Goal: Transaction & Acquisition: Purchase product/service

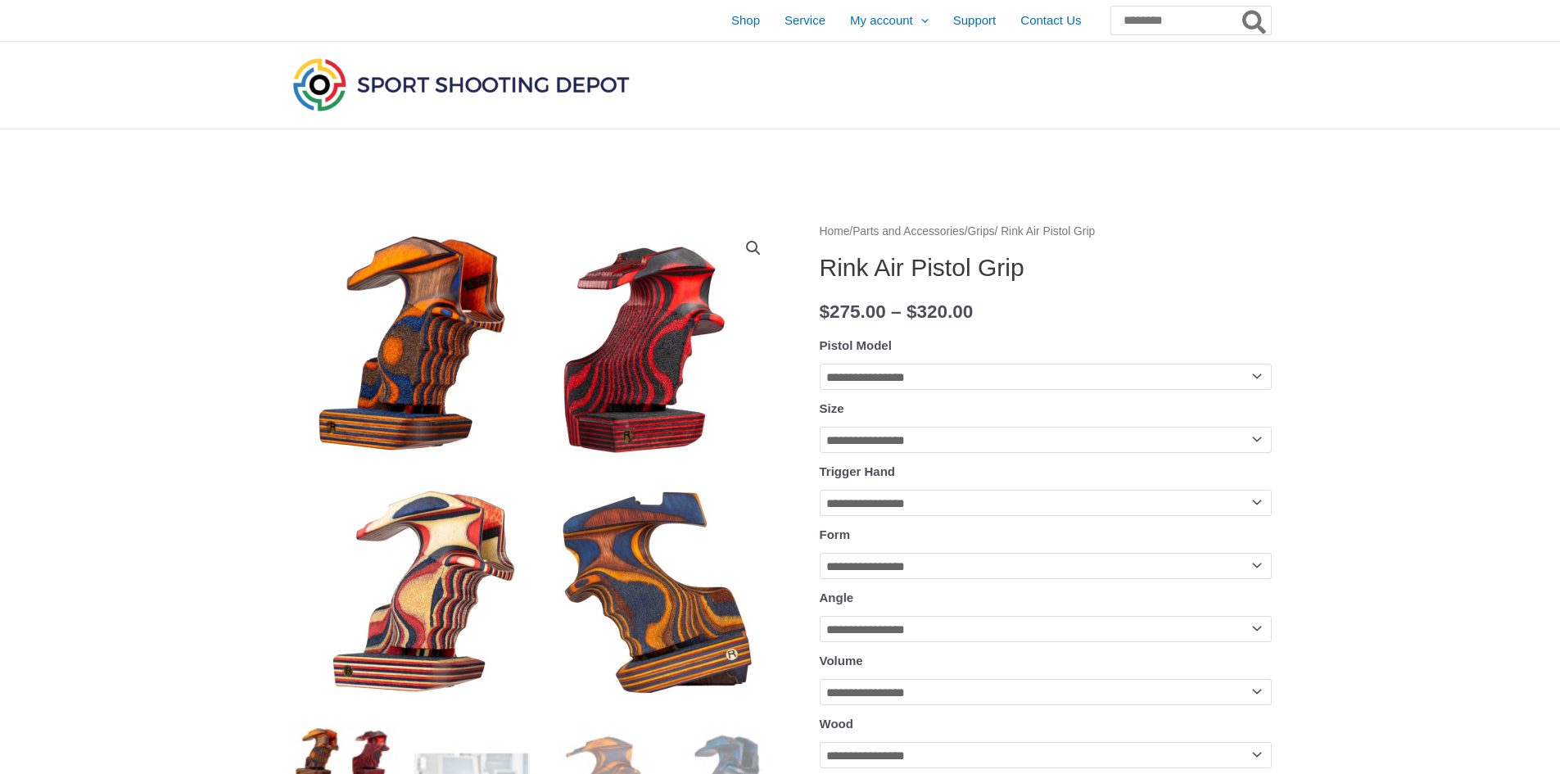
click at [368, 263] on img at bounding box center [534, 466] width 491 height 491
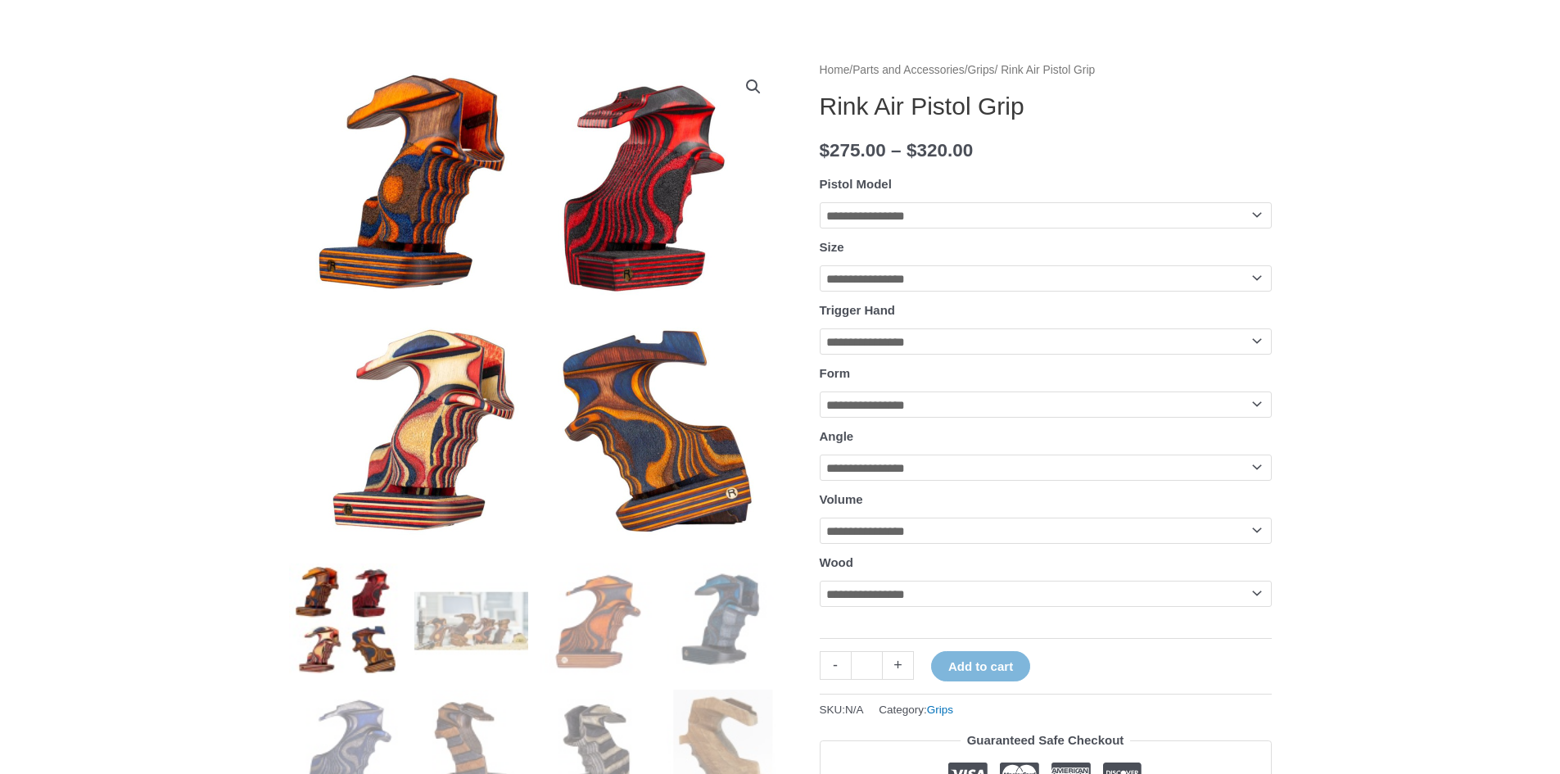
scroll to position [410, 0]
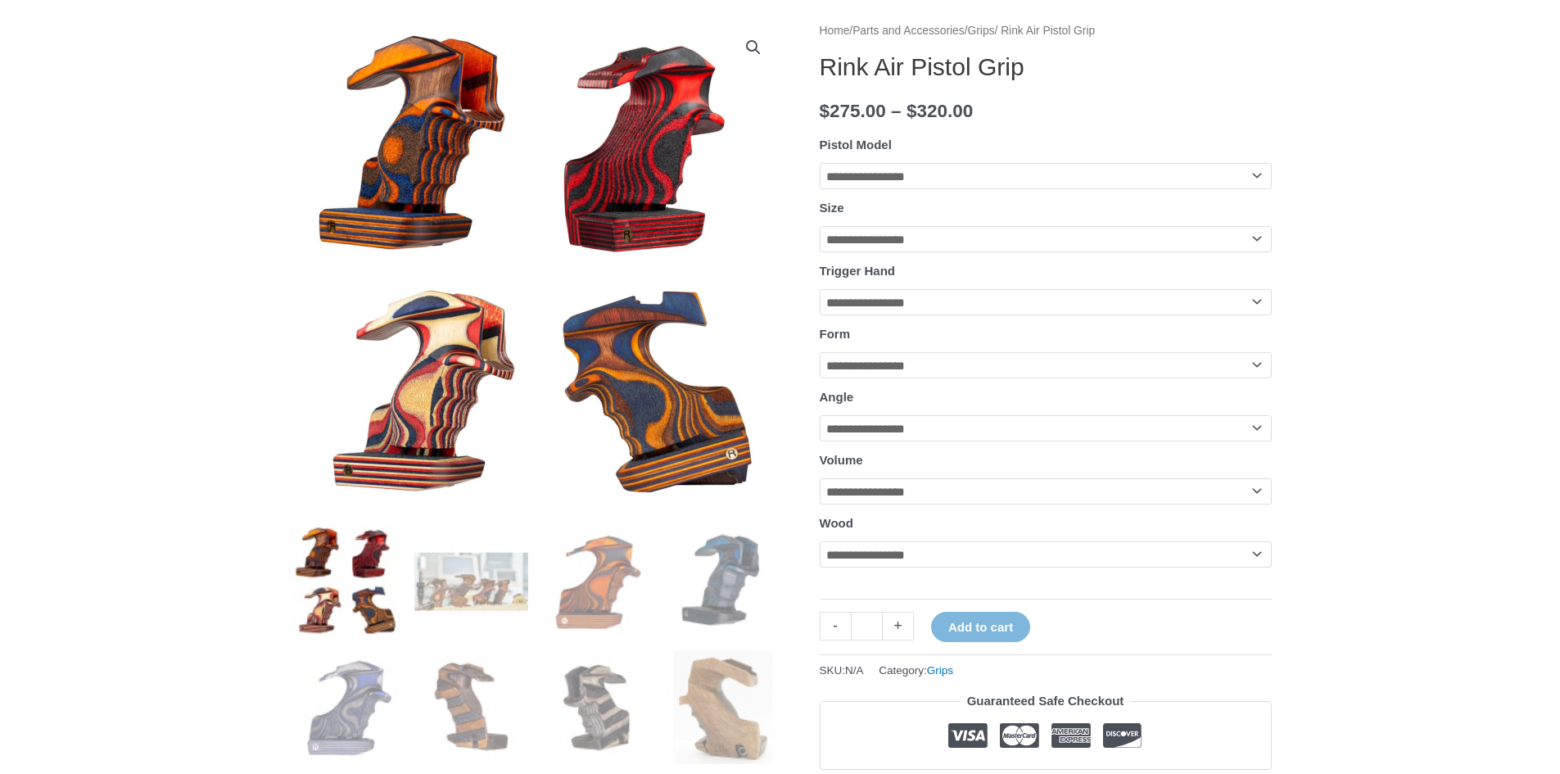
scroll to position [0, 0]
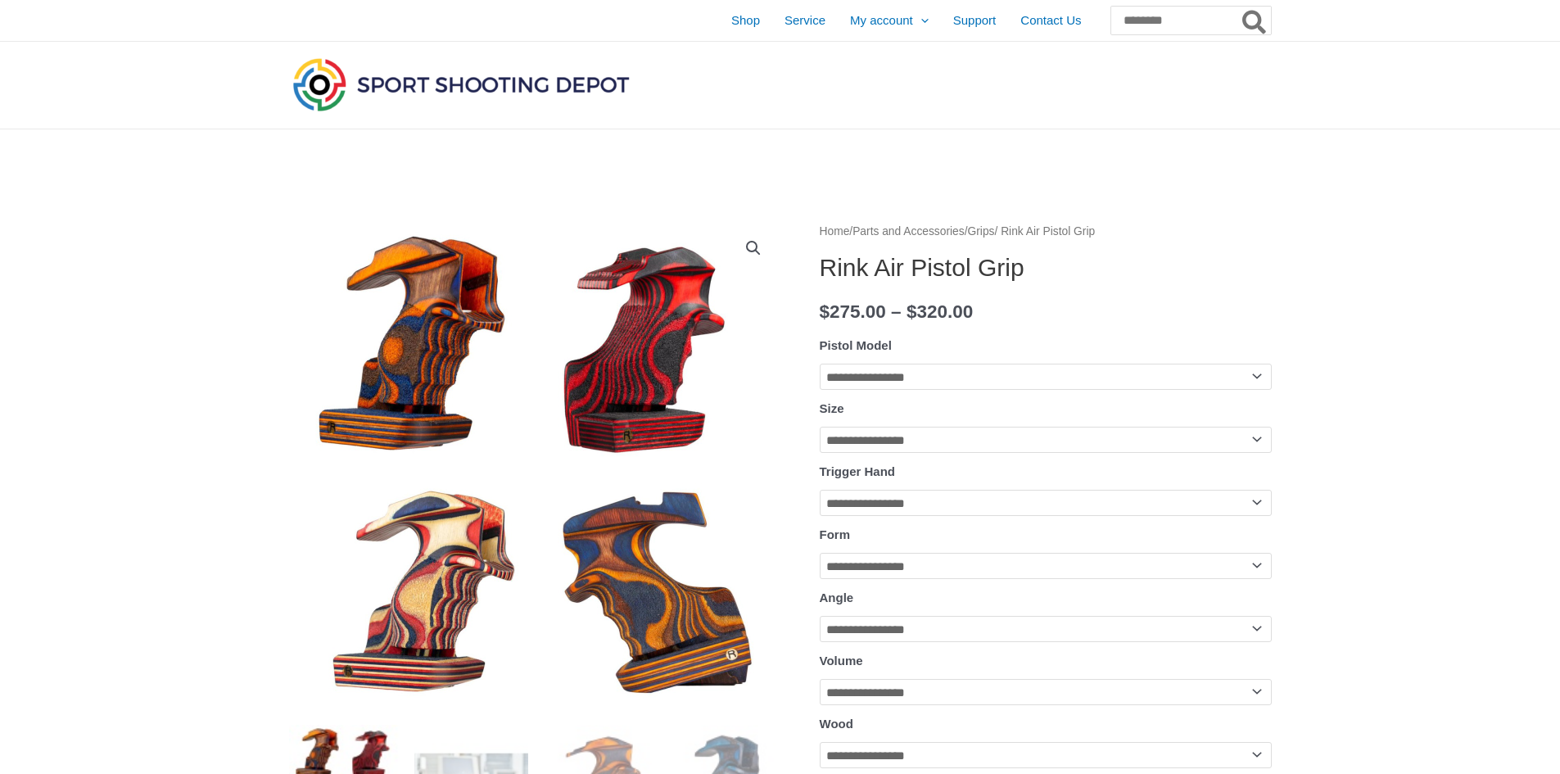
drag, startPoint x: 252, startPoint y: 313, endPoint x: 224, endPoint y: 29, distance: 285.6
click at [302, 74] on img at bounding box center [461, 84] width 344 height 61
